Goal: Information Seeking & Learning: Learn about a topic

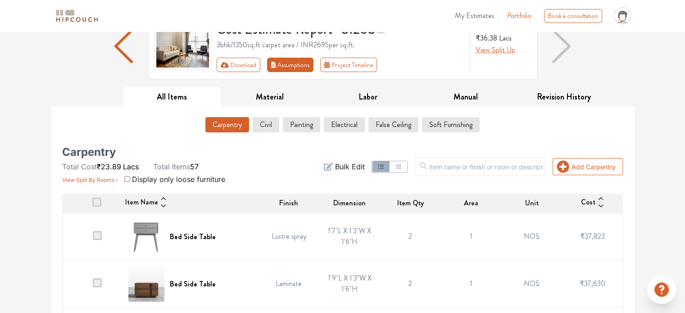
scroll to position [82, 0]
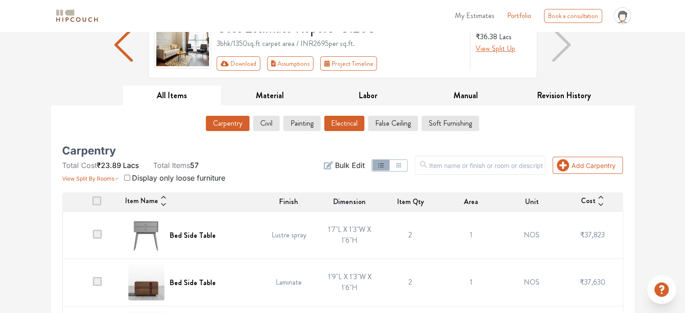
click at [336, 128] on button "Electrical" at bounding box center [344, 123] width 40 height 15
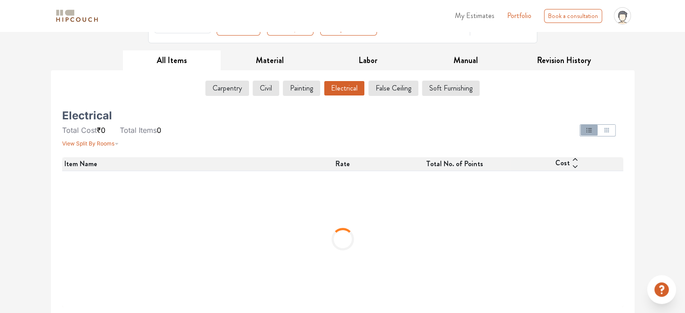
scroll to position [29, 0]
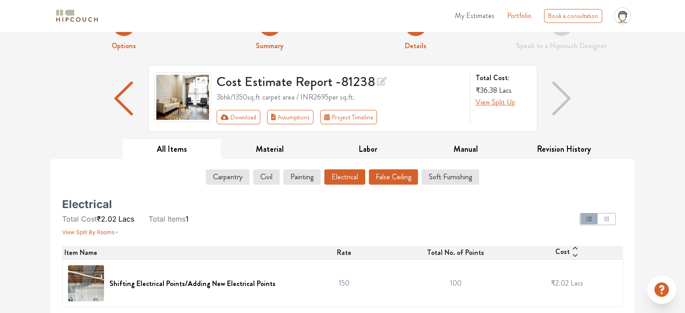
click at [396, 177] on button "False Ceiling" at bounding box center [393, 176] width 49 height 15
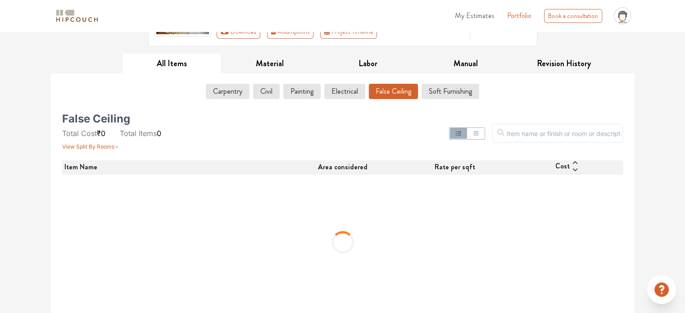
scroll to position [118, 0]
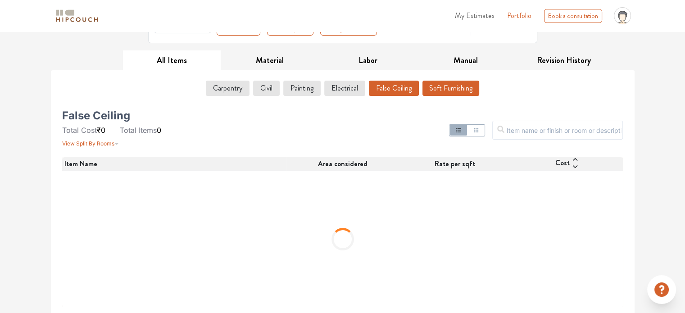
click at [435, 94] on button "Soft Furnishing" at bounding box center [450, 88] width 57 height 15
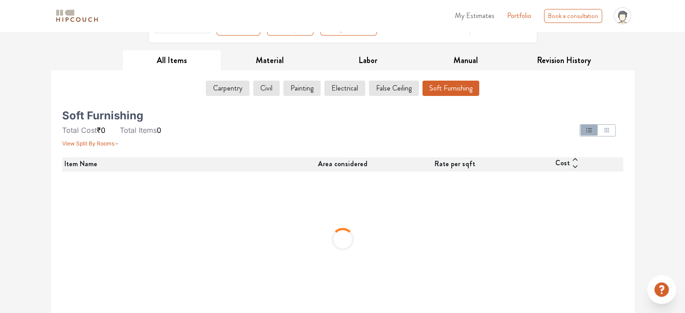
scroll to position [29, 0]
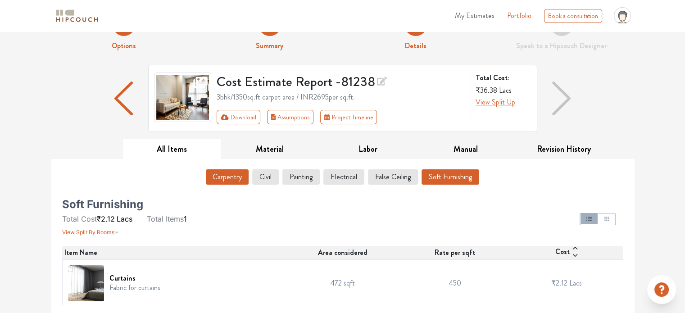
click at [234, 183] on button "Carpentry" at bounding box center [227, 176] width 43 height 15
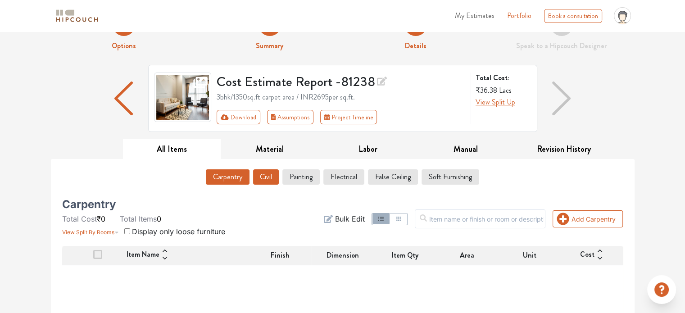
click at [267, 178] on button "Civil" at bounding box center [266, 176] width 26 height 15
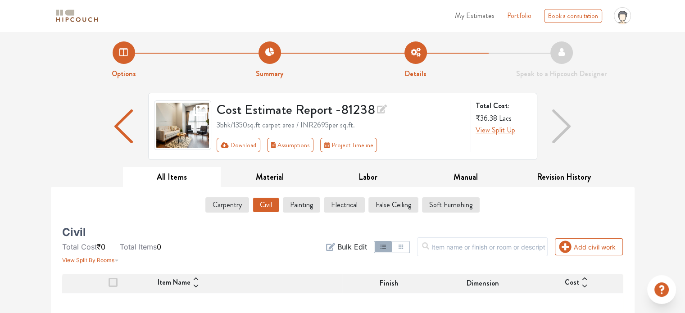
scroll to position [0, 0]
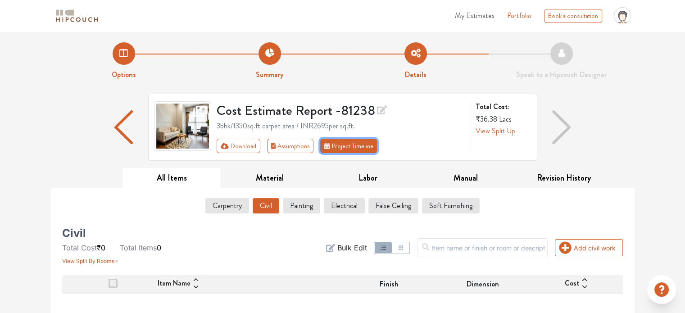
click at [350, 143] on button "Project Timeline" at bounding box center [348, 146] width 57 height 14
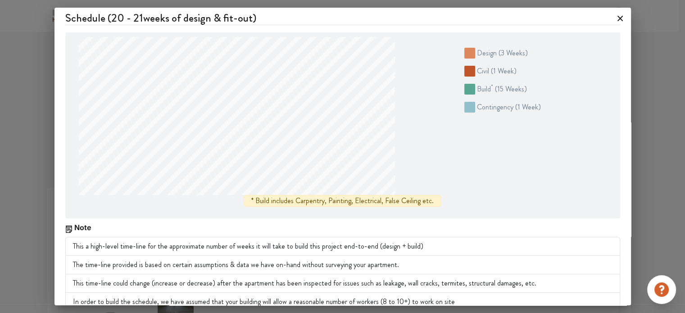
click at [618, 19] on icon at bounding box center [620, 18] width 5 height 5
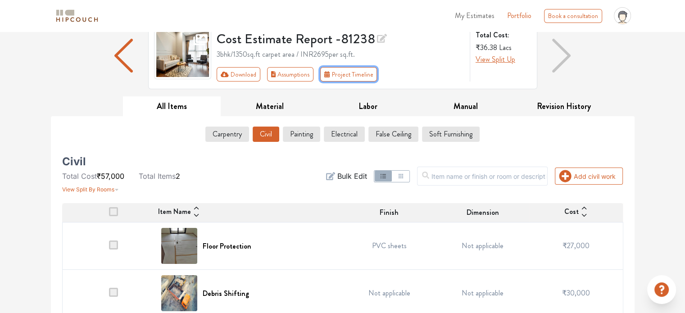
scroll to position [81, 0]
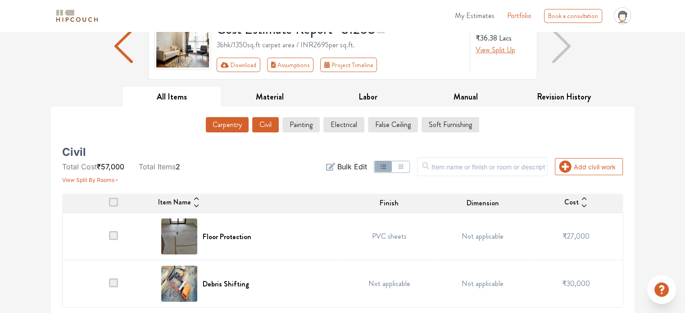
click at [234, 129] on button "Carpentry" at bounding box center [227, 124] width 43 height 15
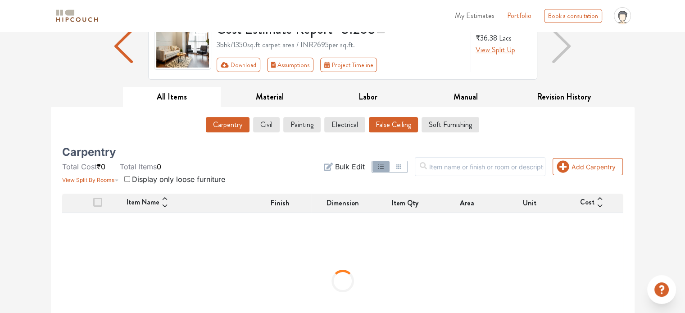
click at [373, 127] on button "False Ceiling" at bounding box center [393, 124] width 49 height 15
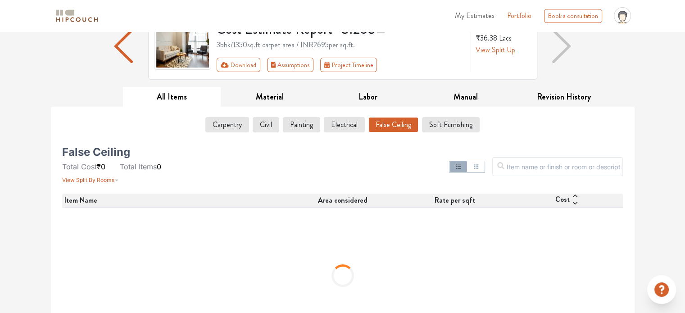
scroll to position [118, 0]
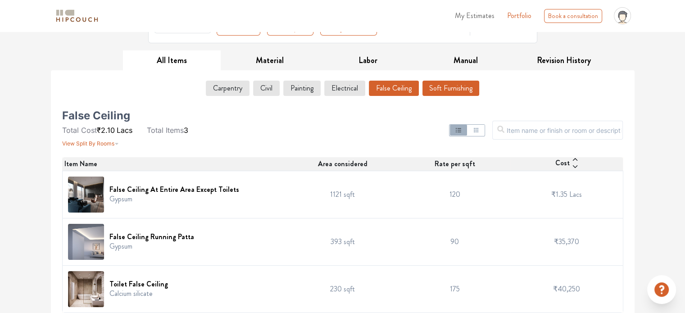
click at [452, 92] on button "Soft Furnishing" at bounding box center [450, 88] width 57 height 15
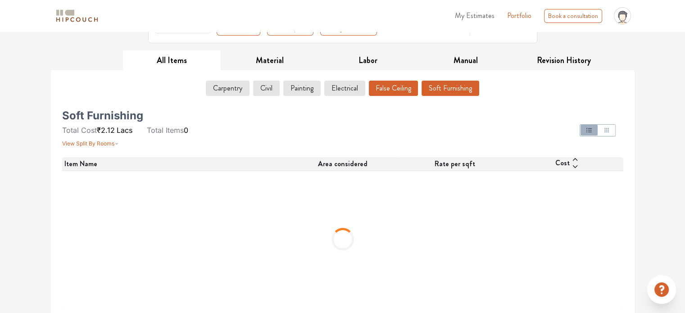
click at [385, 84] on button "False Ceiling" at bounding box center [393, 88] width 49 height 15
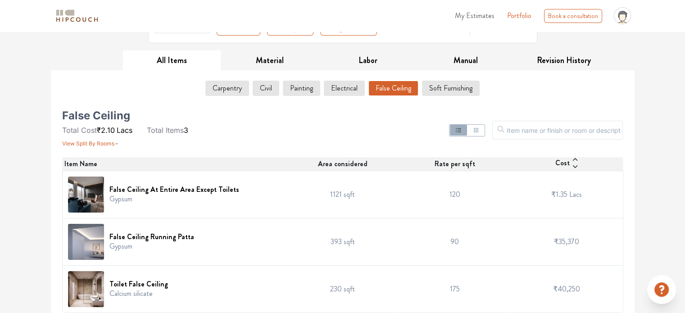
scroll to position [123, 0]
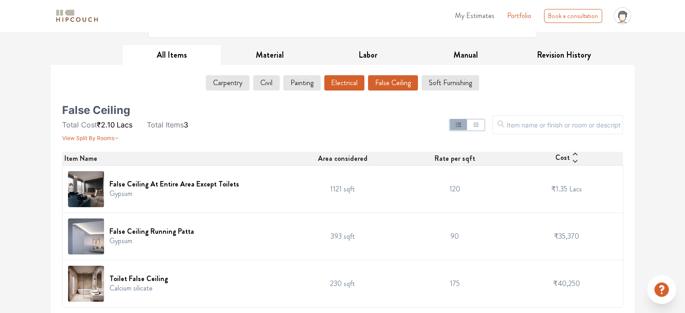
click at [334, 84] on button "Electrical" at bounding box center [344, 82] width 40 height 15
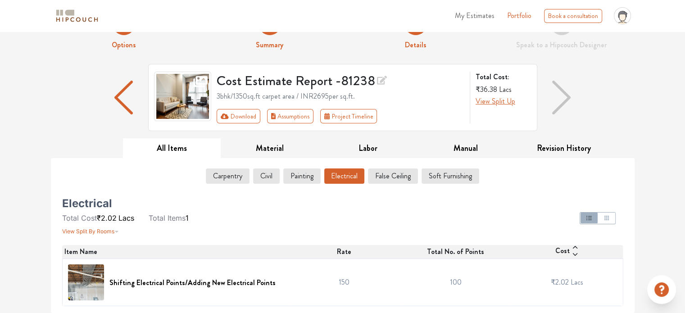
scroll to position [29, 0]
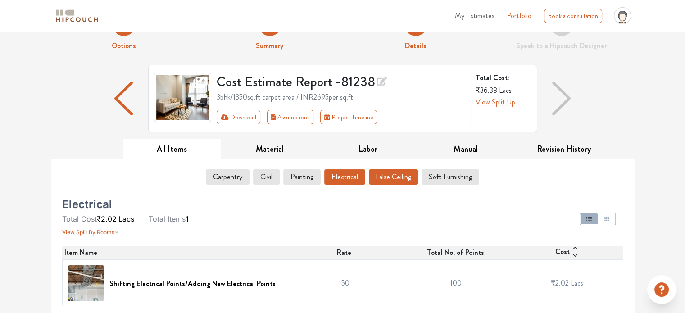
click at [391, 181] on button "False Ceiling" at bounding box center [393, 176] width 49 height 15
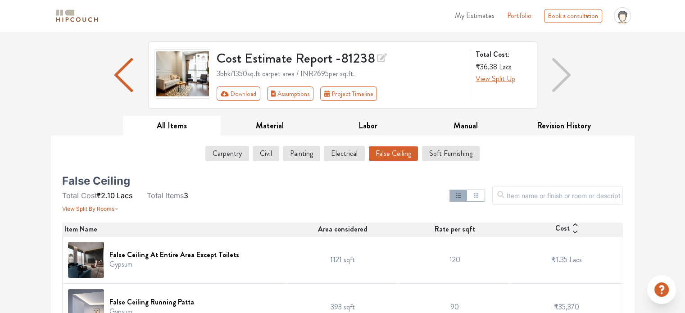
scroll to position [123, 0]
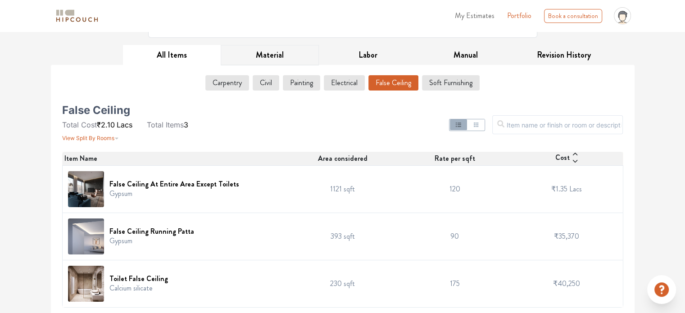
click at [259, 53] on button "Material" at bounding box center [270, 55] width 98 height 20
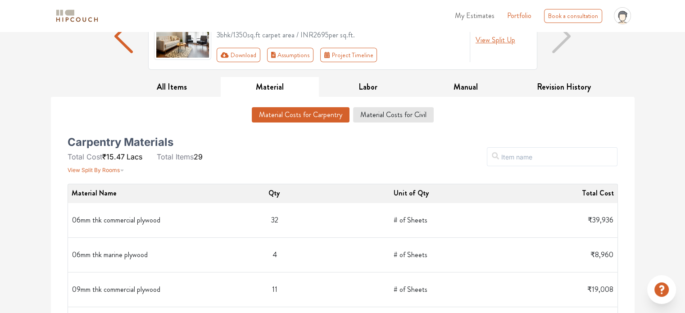
scroll to position [88, 0]
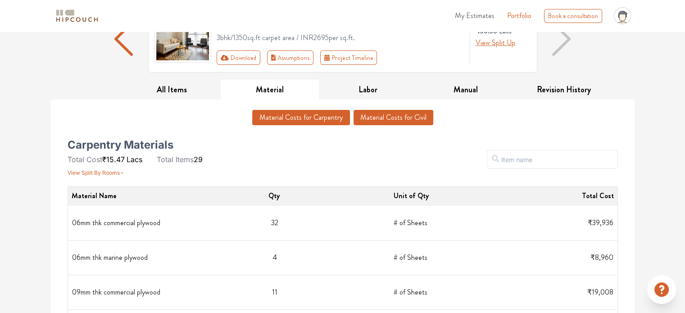
click at [379, 112] on button "Material Costs for Civil" at bounding box center [394, 117] width 80 height 15
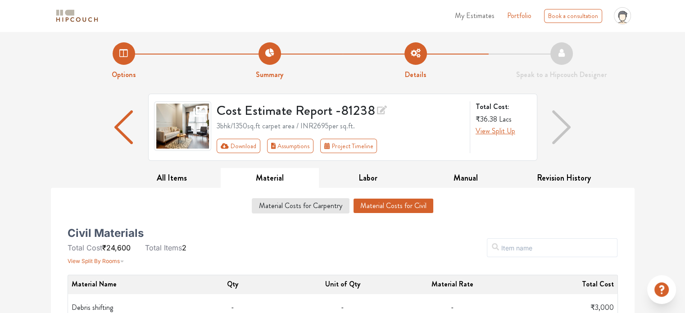
scroll to position [49, 0]
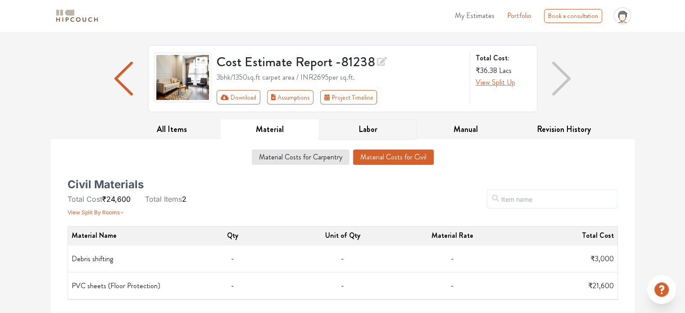
click at [370, 132] on button "Labor" at bounding box center [368, 129] width 98 height 20
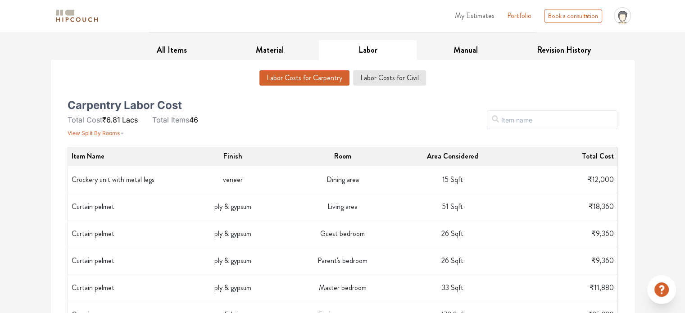
scroll to position [0, 0]
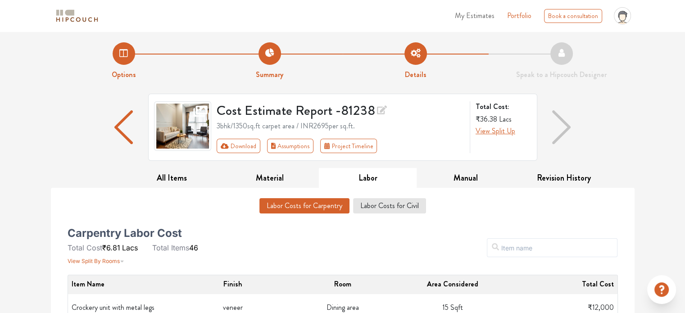
click at [437, 165] on div "Cost Estimate Report - 81238 3bhk / 1350 sq.ft carpet area / INR 2695 per sq.ft…" at bounding box center [343, 131] width 584 height 74
click at [448, 176] on button "Manual" at bounding box center [466, 178] width 98 height 20
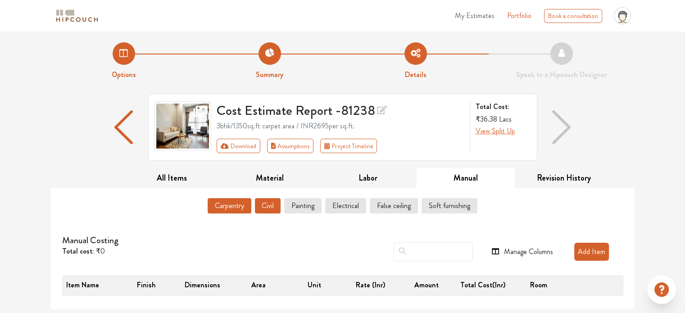
click at [263, 210] on button "Civil" at bounding box center [268, 205] width 26 height 15
click at [562, 136] on img "button" at bounding box center [561, 127] width 18 height 34
click at [391, 183] on button "Labor" at bounding box center [368, 178] width 98 height 20
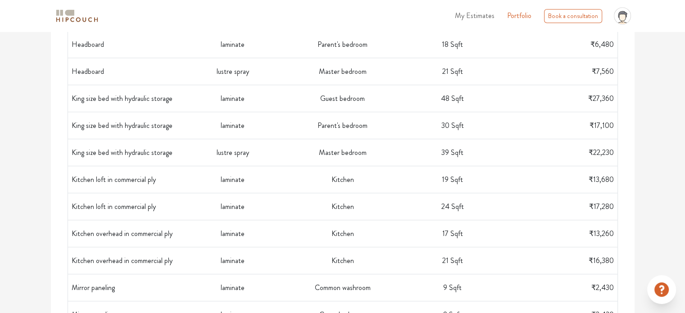
scroll to position [641, 0]
